Goal: Task Accomplishment & Management: Complete application form

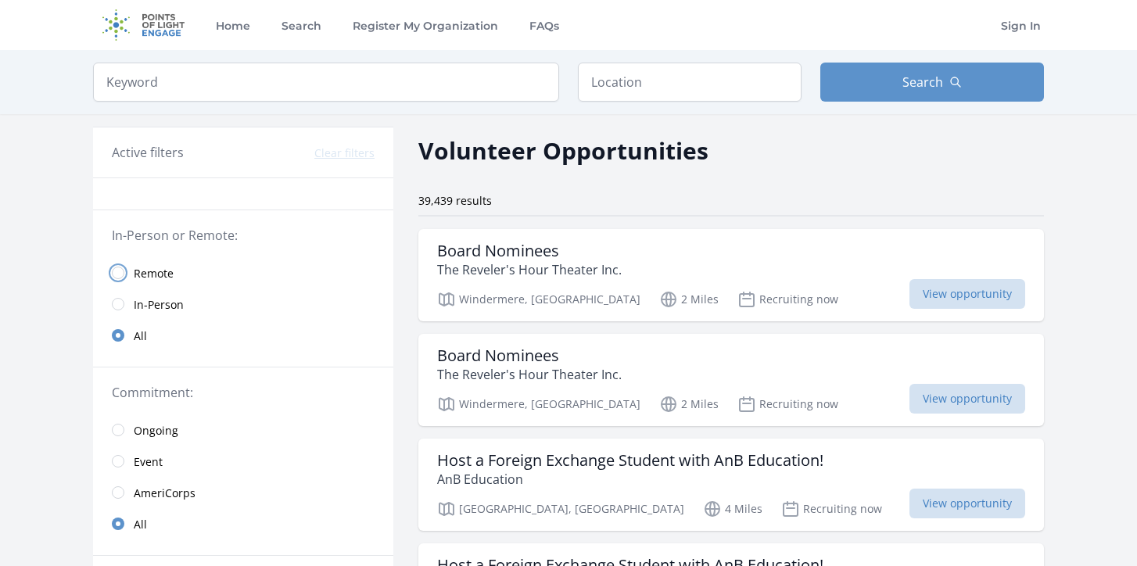
click at [119, 278] on input "radio" at bounding box center [118, 273] width 13 height 13
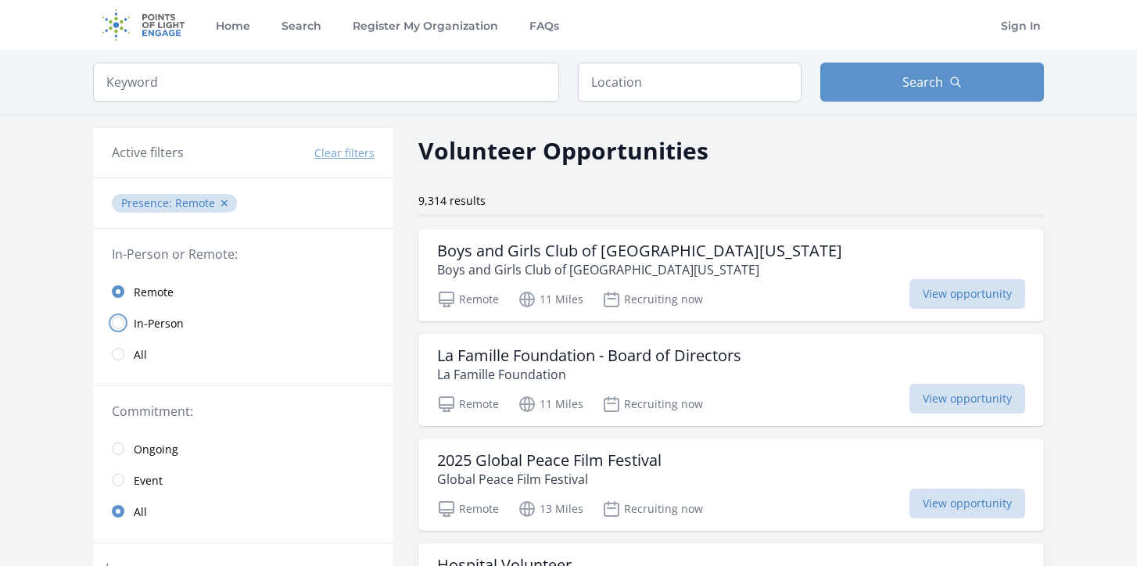
click at [119, 326] on input "radio" at bounding box center [118, 323] width 13 height 13
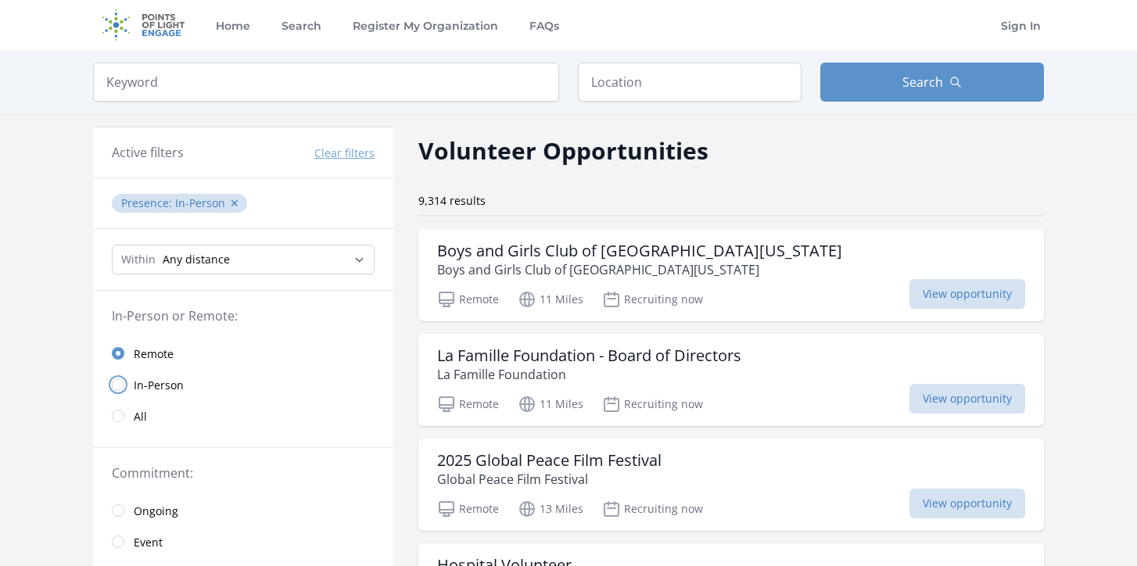
click at [119, 381] on input "radio" at bounding box center [118, 384] width 13 height 13
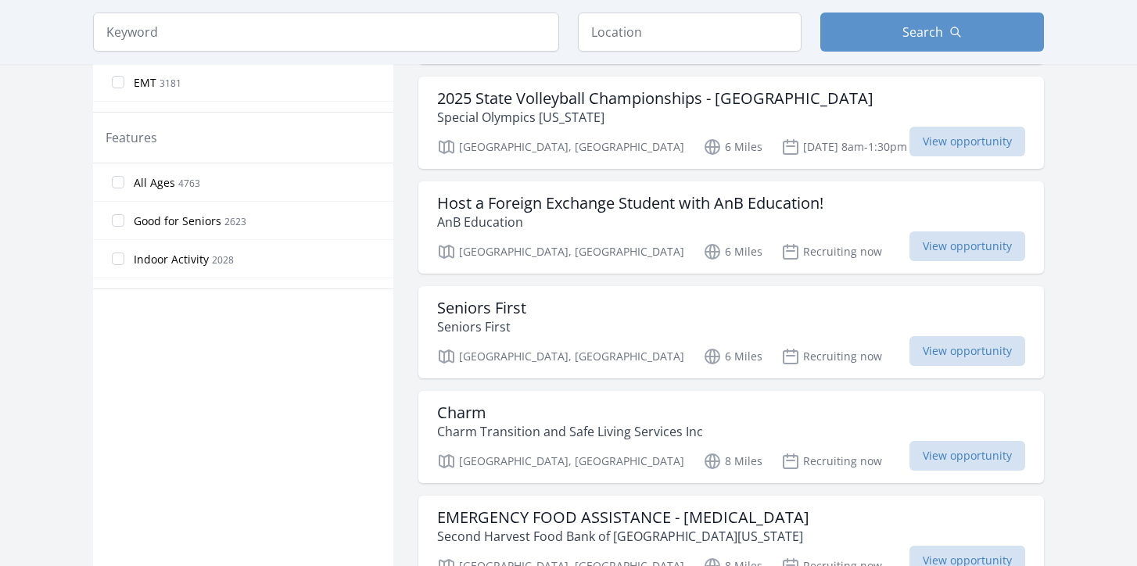
scroll to position [800, 0]
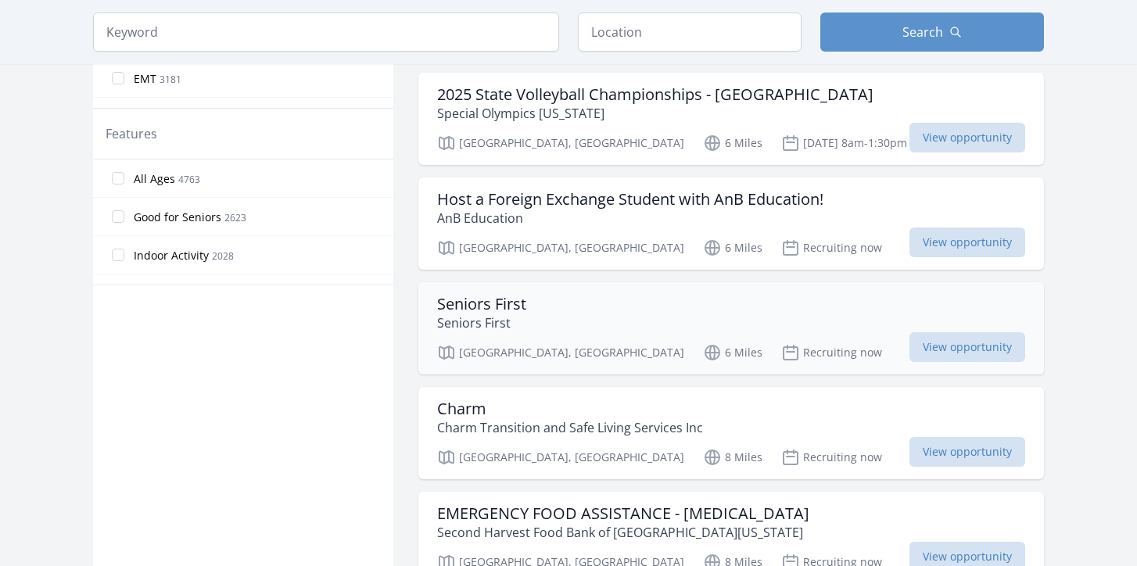
click at [494, 295] on h3 "Seniors First" at bounding box center [481, 304] width 89 height 19
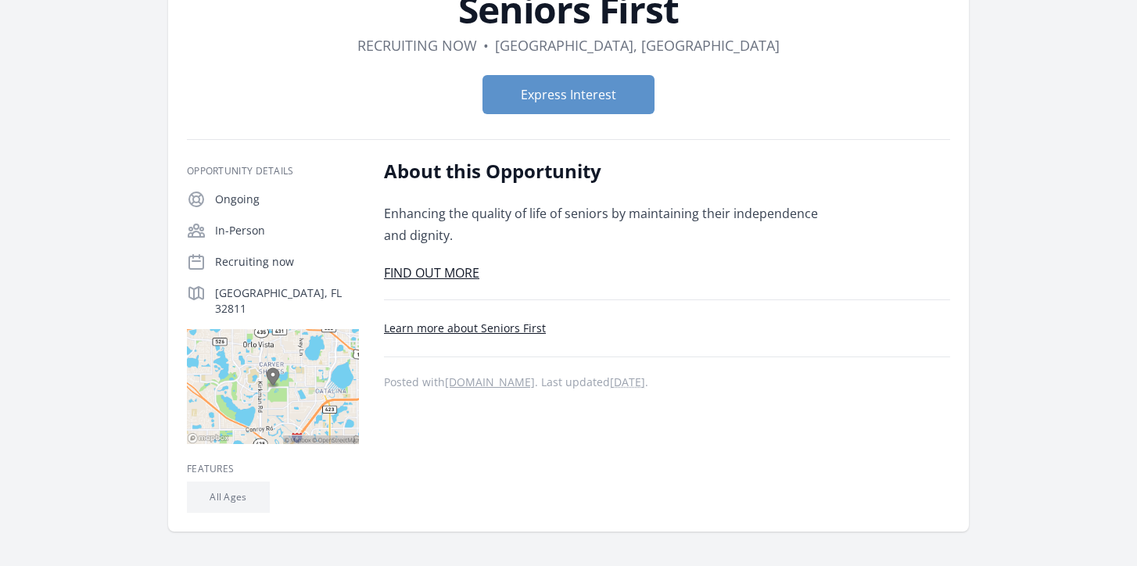
scroll to position [127, 0]
click at [464, 270] on link "FIND OUT MORE" at bounding box center [431, 273] width 95 height 17
